Goal: Navigation & Orientation: Go to known website

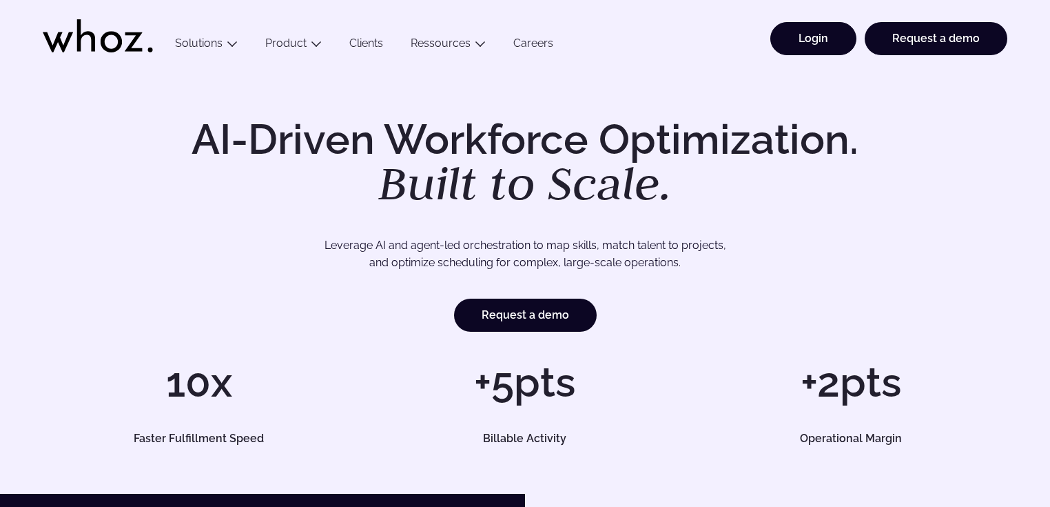
click at [811, 37] on link "Login" at bounding box center [814, 38] width 86 height 33
click at [818, 39] on link "Login" at bounding box center [814, 38] width 86 height 33
